Goal: Find specific page/section: Find specific page/section

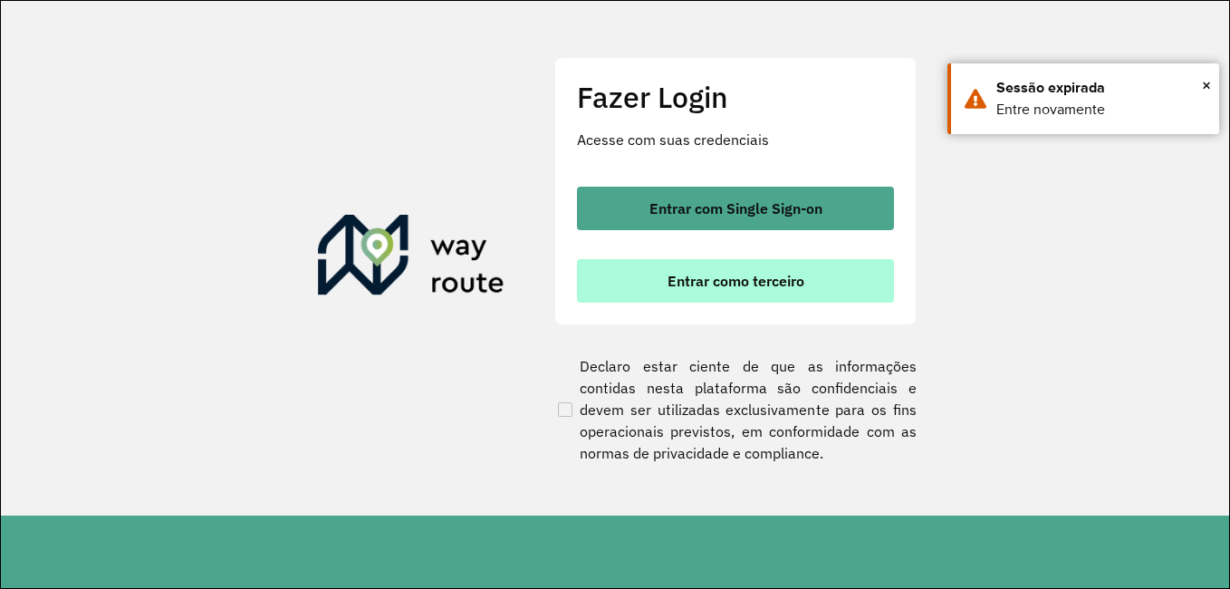
click at [720, 288] on span "Entrar como terceiro" at bounding box center [735, 280] width 137 height 14
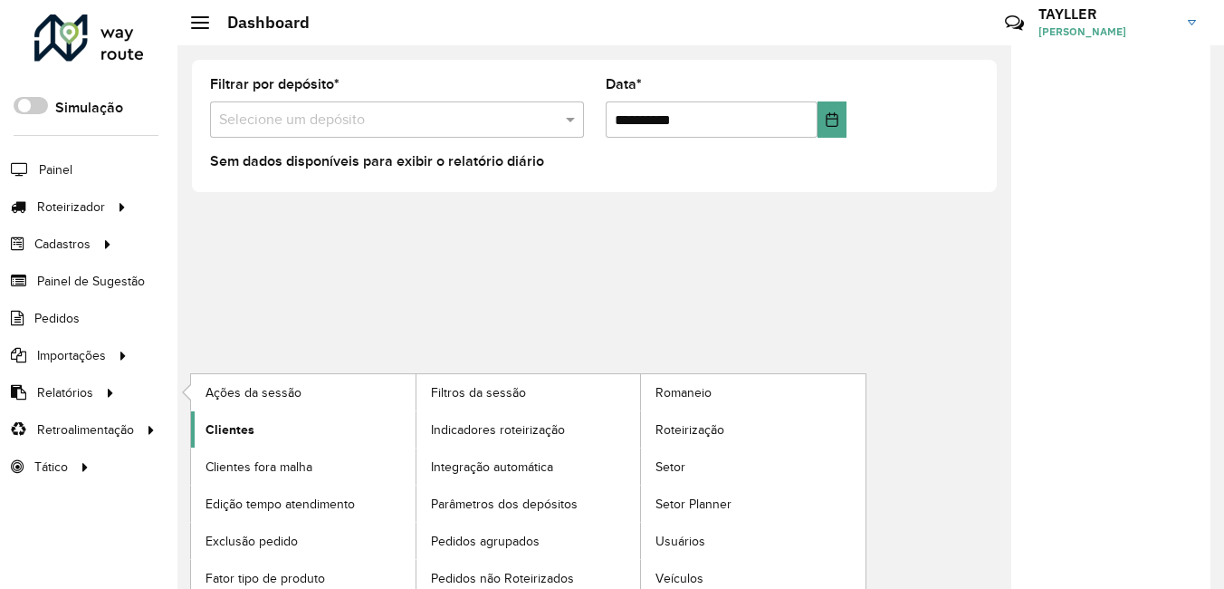
click at [275, 436] on link "Clientes" at bounding box center [303, 429] width 225 height 36
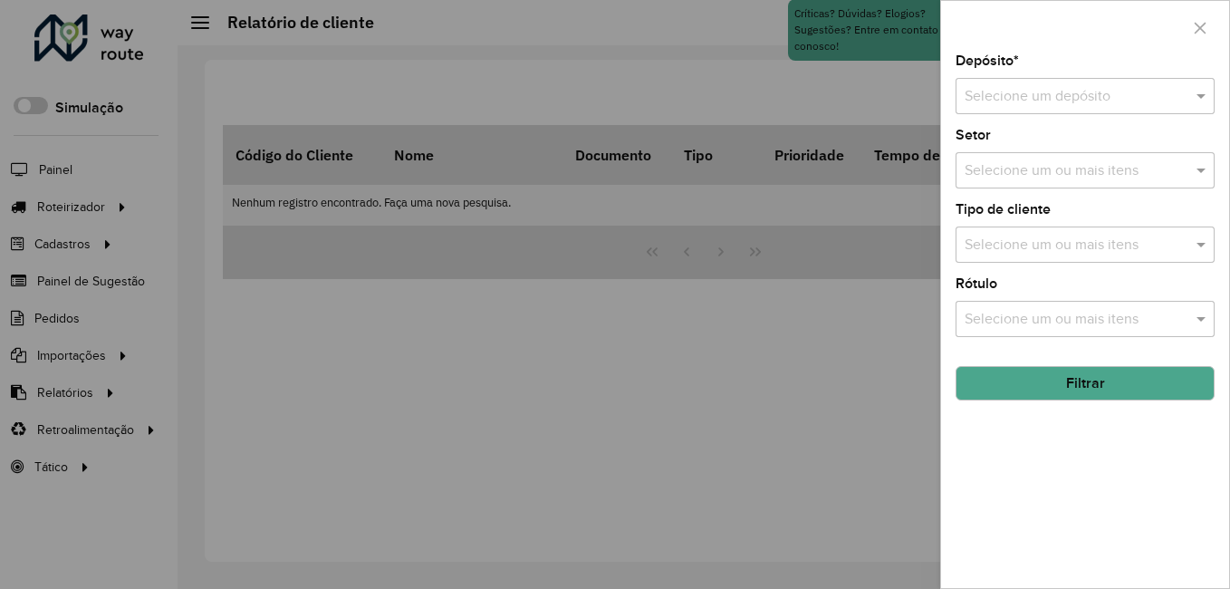
click at [1040, 100] on input "text" at bounding box center [1066, 97] width 205 height 22
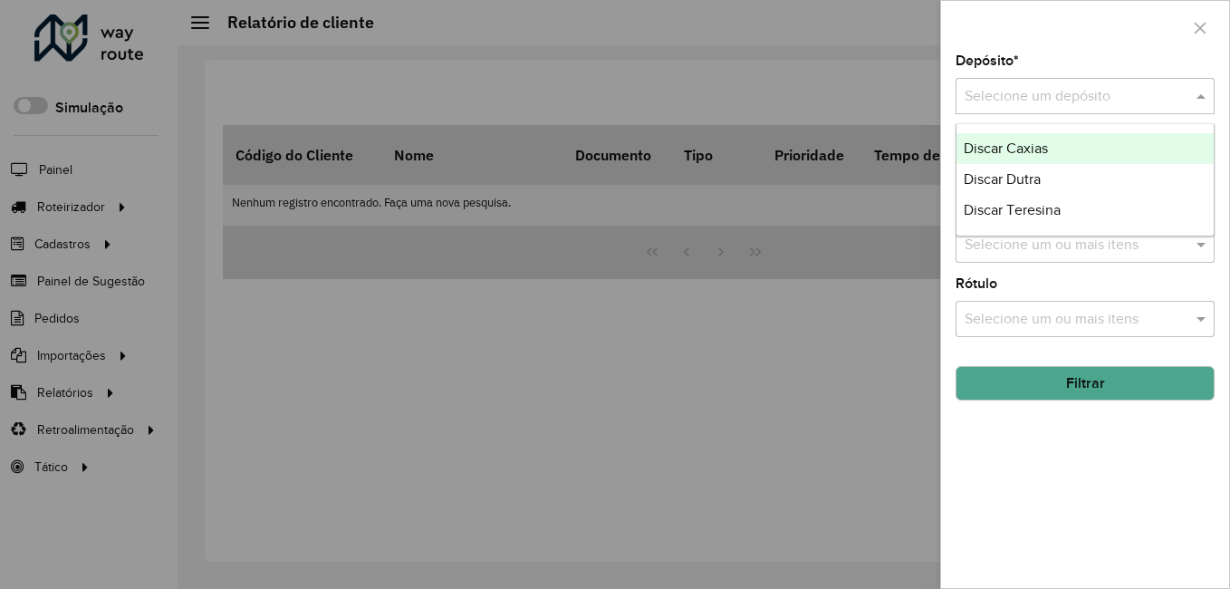
click at [1047, 158] on div "Discar Caxias" at bounding box center [1084, 148] width 257 height 31
